Goal: Task Accomplishment & Management: Complete application form

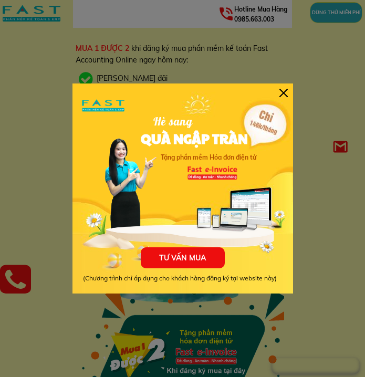
click at [284, 91] on div at bounding box center [283, 93] width 8 height 8
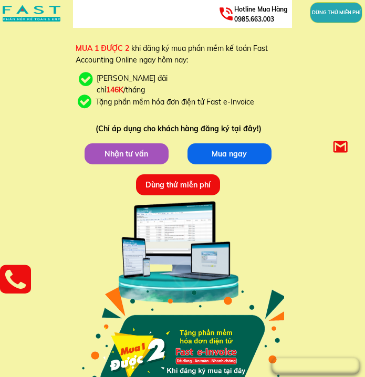
click at [199, 191] on p "Dùng thử miễn phí" at bounding box center [178, 184] width 84 height 21
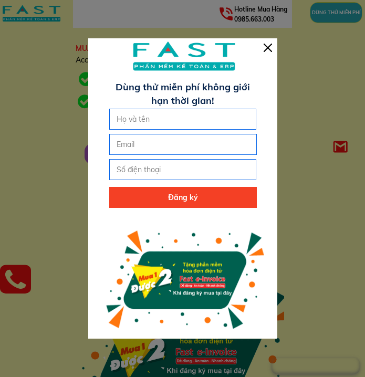
click at [185, 125] on input "text" at bounding box center [183, 119] width 138 height 20
type input "[PERSON_NAME]"
type input "0855083525"
click at [192, 152] on input "email" at bounding box center [183, 144] width 138 height 20
click at [185, 143] on input "email" at bounding box center [183, 144] width 138 height 20
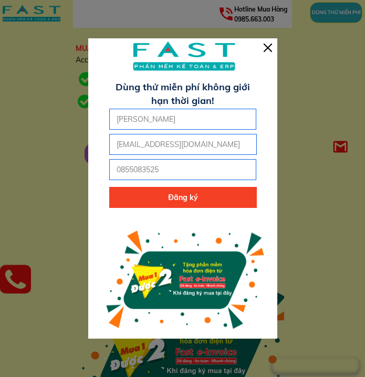
type input "[EMAIL_ADDRESS][DOMAIN_NAME]"
click at [202, 193] on p "Đăng ký" at bounding box center [182, 197] width 147 height 21
